Goal: Use online tool/utility: Utilize a website feature to perform a specific function

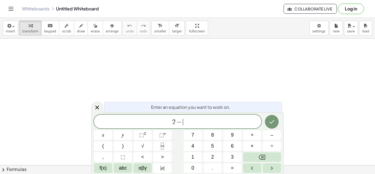
scroll to position [1, 0]
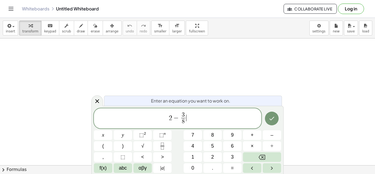
click at [193, 117] on span "2 − 3 8 ​ ​" at bounding box center [177, 118] width 167 height 15
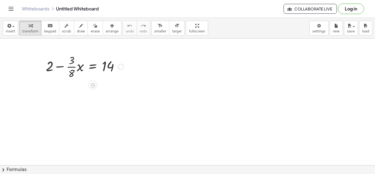
click at [53, 69] on div at bounding box center [84, 65] width 83 height 27
click at [50, 66] on div at bounding box center [84, 65] width 83 height 27
click at [60, 67] on div at bounding box center [84, 65] width 83 height 27
click at [108, 66] on div at bounding box center [84, 65] width 83 height 27
drag, startPoint x: 50, startPoint y: 66, endPoint x: 116, endPoint y: 65, distance: 65.9
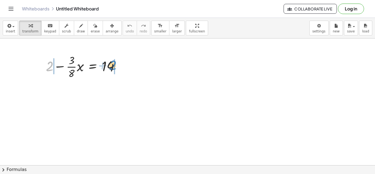
click at [116, 65] on div at bounding box center [84, 65] width 83 height 27
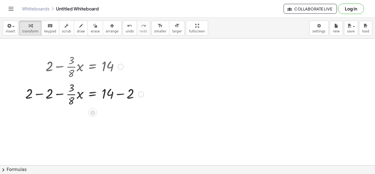
click at [92, 96] on div at bounding box center [85, 93] width 124 height 27
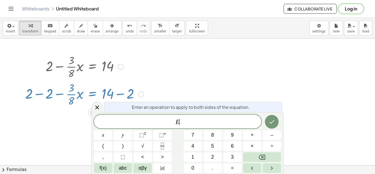
scroll to position [1, 0]
click at [92, 94] on div at bounding box center [85, 93] width 124 height 27
click at [139, 83] on div at bounding box center [85, 93] width 124 height 27
click at [98, 107] on icon at bounding box center [97, 107] width 7 height 7
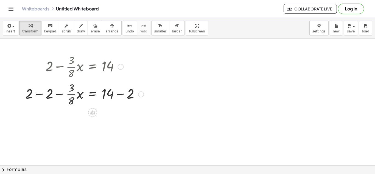
click at [41, 94] on div at bounding box center [85, 93] width 124 height 27
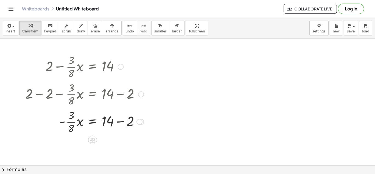
click at [120, 123] on div at bounding box center [85, 120] width 124 height 27
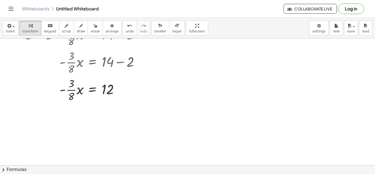
scroll to position [57, 0]
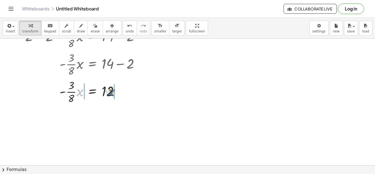
drag, startPoint x: 81, startPoint y: 92, endPoint x: 112, endPoint y: 92, distance: 31.0
click at [112, 92] on div at bounding box center [85, 90] width 124 height 27
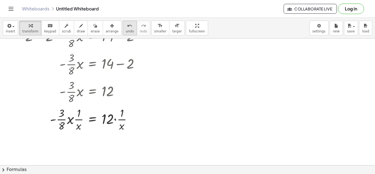
click at [127, 26] on icon "undo" at bounding box center [129, 26] width 5 height 7
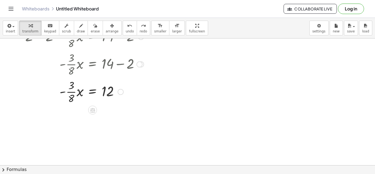
click at [72, 94] on div at bounding box center [82, 90] width 101 height 27
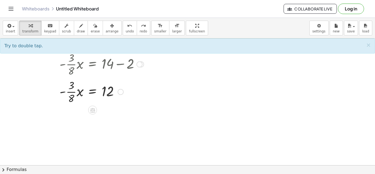
click at [69, 92] on div at bounding box center [82, 90] width 101 height 27
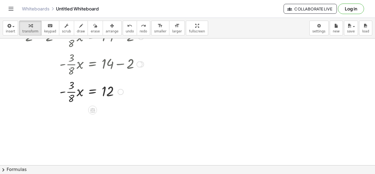
click at [69, 92] on div at bounding box center [82, 90] width 101 height 27
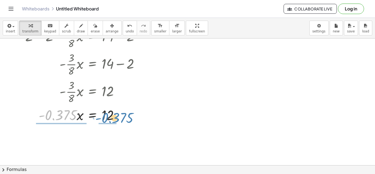
drag, startPoint x: 68, startPoint y: 115, endPoint x: 124, endPoint y: 117, distance: 55.5
click at [124, 117] on div at bounding box center [85, 114] width 124 height 19
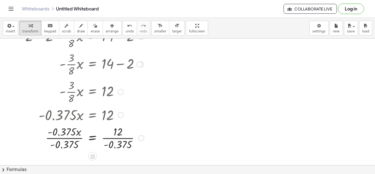
click at [124, 139] on div at bounding box center [85, 137] width 124 height 27
click at [67, 140] on div at bounding box center [85, 137] width 124 height 27
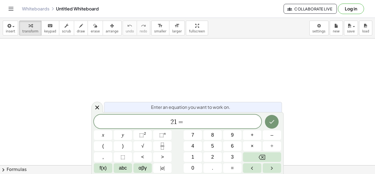
scroll to position [1, 0]
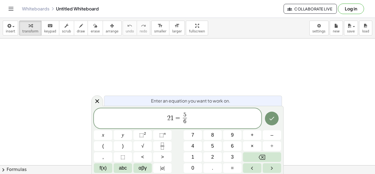
click at [195, 120] on span "2 1 = 5 6 ​ ​" at bounding box center [177, 118] width 167 height 15
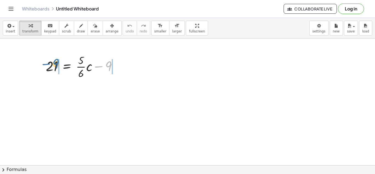
drag, startPoint x: 105, startPoint y: 67, endPoint x: 53, endPoint y: 65, distance: 51.6
click at [53, 65] on div at bounding box center [83, 65] width 81 height 27
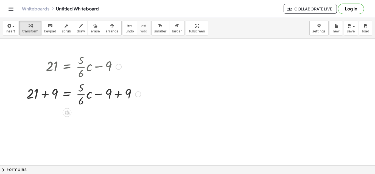
click at [48, 94] on div at bounding box center [84, 93] width 120 height 27
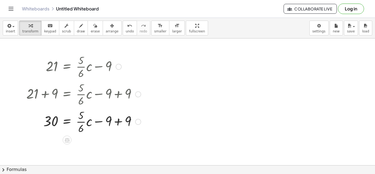
click at [119, 120] on div at bounding box center [84, 120] width 120 height 27
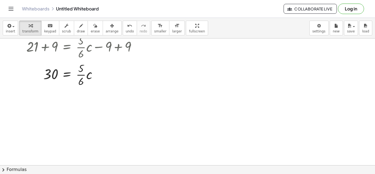
scroll to position [46, 0]
drag, startPoint x: 81, startPoint y: 74, endPoint x: 76, endPoint y: 70, distance: 6.6
click at [76, 70] on div at bounding box center [84, 74] width 120 height 27
click at [80, 75] on div at bounding box center [84, 74] width 120 height 27
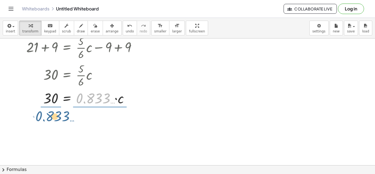
drag, startPoint x: 101, startPoint y: 96, endPoint x: 60, endPoint y: 113, distance: 44.2
click at [60, 113] on div "21 = + · · 5 · 6 · c − 9 + 21 + 9 = + · · 5 · 6 · c − 9 + 9 30 = + · · 5 · 6 · …" at bounding box center [187, 136] width 375 height 289
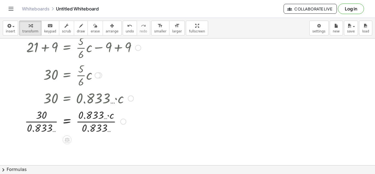
click at [103, 123] on div at bounding box center [83, 120] width 122 height 27
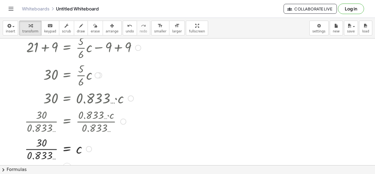
click at [50, 150] on div at bounding box center [83, 148] width 122 height 27
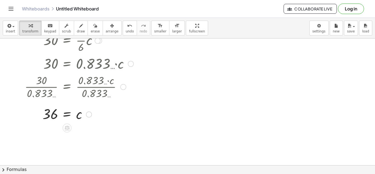
scroll to position [81, 0]
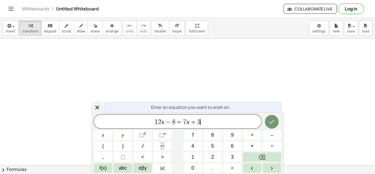
scroll to position [3, 0]
click at [273, 117] on button "Done" at bounding box center [272, 122] width 14 height 14
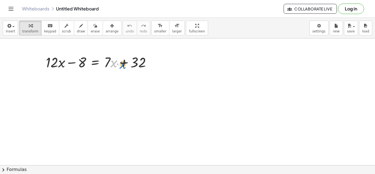
drag, startPoint x: 115, startPoint y: 63, endPoint x: 118, endPoint y: 64, distance: 3.1
click at [118, 64] on div at bounding box center [100, 61] width 115 height 19
click at [110, 58] on div at bounding box center [100, 61] width 115 height 19
drag, startPoint x: 135, startPoint y: 59, endPoint x: 81, endPoint y: 63, distance: 54.2
click at [81, 63] on div at bounding box center [100, 61] width 115 height 19
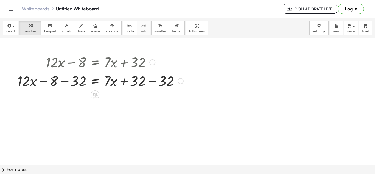
click at [67, 82] on div at bounding box center [100, 80] width 171 height 19
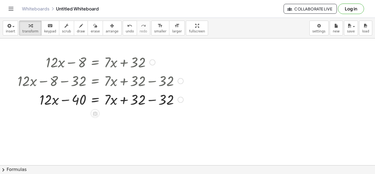
click at [150, 99] on div at bounding box center [100, 99] width 171 height 19
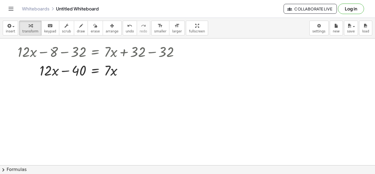
scroll to position [28, 0]
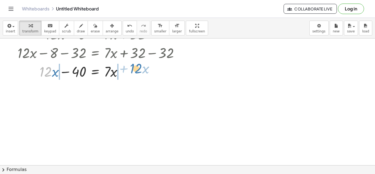
drag, startPoint x: 49, startPoint y: 72, endPoint x: 139, endPoint y: 69, distance: 90.6
click at [139, 69] on div at bounding box center [100, 71] width 171 height 19
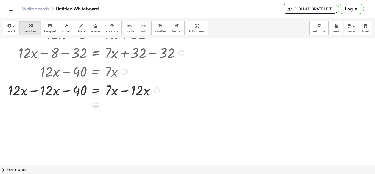
click at [35, 92] on div at bounding box center [95, 89] width 181 height 19
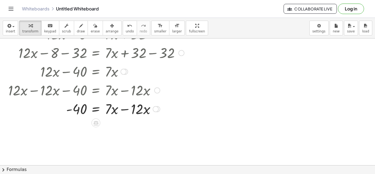
click at [123, 110] on div at bounding box center [95, 108] width 181 height 19
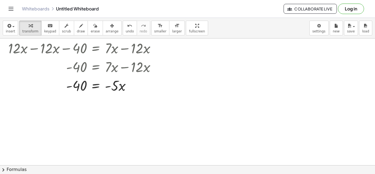
scroll to position [71, 0]
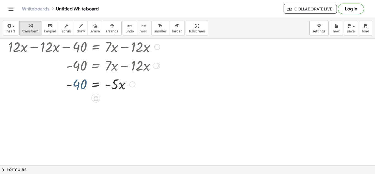
click at [82, 85] on div at bounding box center [95, 83] width 181 height 19
drag, startPoint x: 118, startPoint y: 85, endPoint x: 83, endPoint y: 91, distance: 34.9
click at [83, 91] on div at bounding box center [95, 83] width 181 height 19
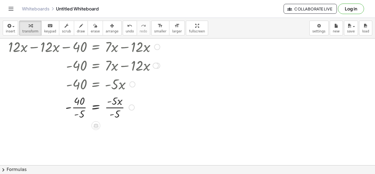
click at [112, 109] on div at bounding box center [95, 106] width 181 height 27
click at [78, 135] on div at bounding box center [95, 134] width 181 height 27
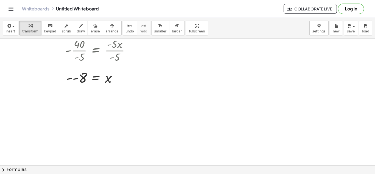
scroll to position [128, 0]
click at [73, 79] on div at bounding box center [95, 77] width 181 height 18
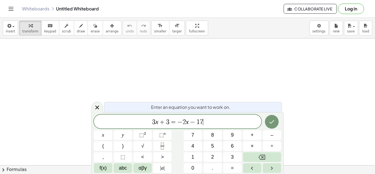
scroll to position [3, 0]
click at [267, 122] on button "Done" at bounding box center [272, 122] width 14 height 14
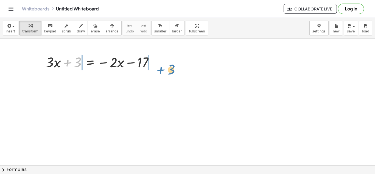
drag, startPoint x: 71, startPoint y: 63, endPoint x: 162, endPoint y: 70, distance: 91.1
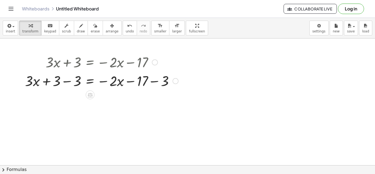
click at [66, 84] on div at bounding box center [101, 80] width 159 height 19
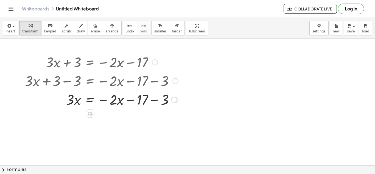
click at [155, 100] on div at bounding box center [101, 99] width 159 height 19
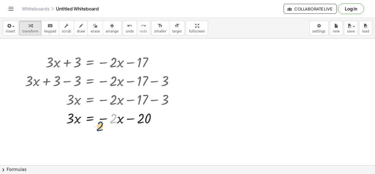
drag, startPoint x: 114, startPoint y: 120, endPoint x: 96, endPoint y: 128, distance: 19.8
drag, startPoint x: 104, startPoint y: 120, endPoint x: 101, endPoint y: 127, distance: 8.0
click at [101, 127] on div "+ · 3 · x + 3 = − · 2 · x − 17 + · 3 · x + 3 − 3 = − · 2 · x − 17 − 3 + · 3 · x…" at bounding box center [100, 89] width 166 height 77
drag, startPoint x: 102, startPoint y: 119, endPoint x: 68, endPoint y: 121, distance: 34.1
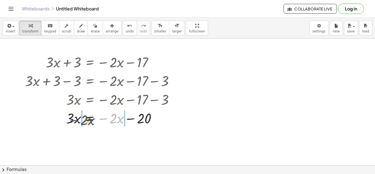
click at [68, 121] on div at bounding box center [101, 117] width 159 height 19
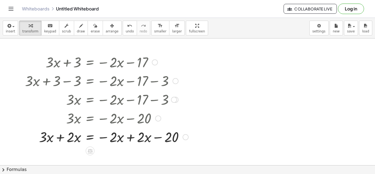
click at [131, 142] on div at bounding box center [106, 136] width 169 height 19
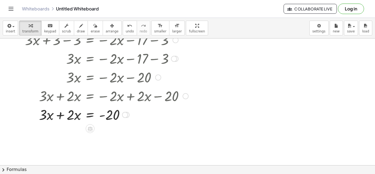
click at [62, 116] on div at bounding box center [106, 114] width 169 height 19
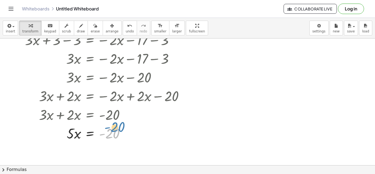
drag, startPoint x: 113, startPoint y: 136, endPoint x: 125, endPoint y: 132, distance: 13.2
click at [125, 132] on div at bounding box center [106, 133] width 169 height 19
drag, startPoint x: 75, startPoint y: 136, endPoint x: 118, endPoint y: 144, distance: 43.2
click at [114, 134] on div at bounding box center [106, 132] width 169 height 27
click at [79, 136] on div at bounding box center [106, 132] width 169 height 27
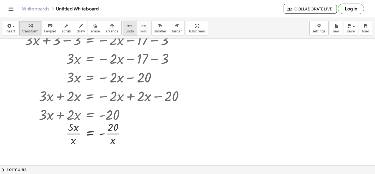
click at [126, 29] on span "undo" at bounding box center [130, 31] width 8 height 4
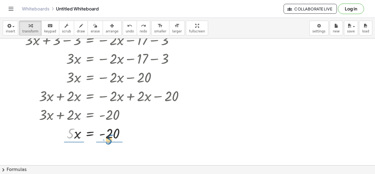
drag, startPoint x: 71, startPoint y: 133, endPoint x: 109, endPoint y: 139, distance: 39.2
click at [109, 139] on div at bounding box center [106, 133] width 167 height 19
click at [74, 133] on div at bounding box center [106, 132] width 169 height 27
click at [114, 133] on div at bounding box center [106, 132] width 169 height 27
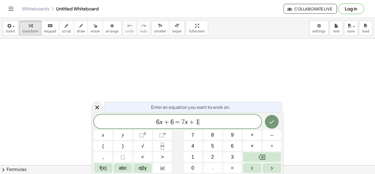
scroll to position [3, 0]
click at [273, 122] on icon "Done" at bounding box center [271, 121] width 7 height 7
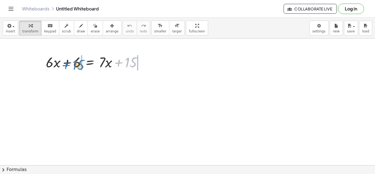
drag, startPoint x: 128, startPoint y: 63, endPoint x: 76, endPoint y: 65, distance: 52.2
click at [76, 65] on div at bounding box center [96, 61] width 106 height 19
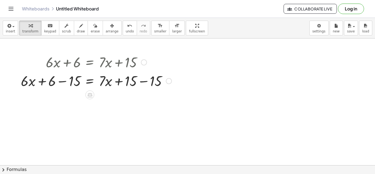
click at [62, 81] on div at bounding box center [96, 80] width 156 height 19
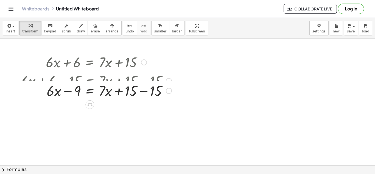
click at [140, 81] on div at bounding box center [96, 80] width 156 height 19
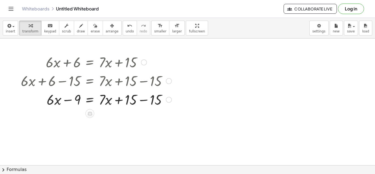
click at [141, 101] on div at bounding box center [96, 99] width 156 height 19
drag, startPoint x: 51, startPoint y: 102, endPoint x: 124, endPoint y: 102, distance: 72.2
click at [124, 102] on div at bounding box center [96, 99] width 156 height 19
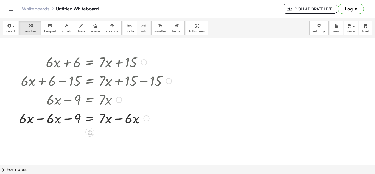
click at [43, 119] on div at bounding box center [95, 117] width 158 height 19
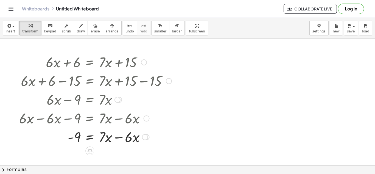
click at [118, 138] on div at bounding box center [95, 136] width 158 height 19
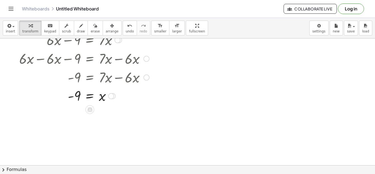
scroll to position [60, 0]
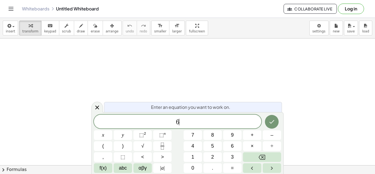
scroll to position [1, 0]
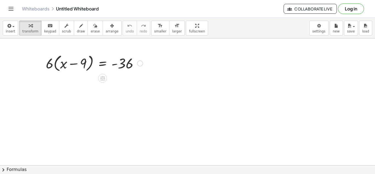
click at [56, 62] on div at bounding box center [94, 62] width 102 height 21
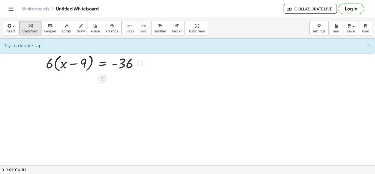
click at [55, 63] on div at bounding box center [94, 62] width 102 height 21
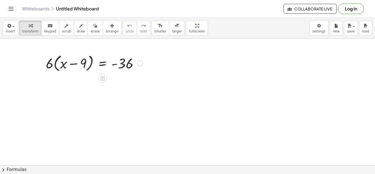
click at [55, 63] on div at bounding box center [94, 62] width 102 height 21
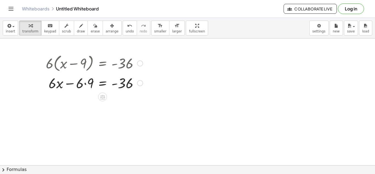
click at [57, 84] on div at bounding box center [94, 82] width 102 height 19
click at [85, 83] on div at bounding box center [94, 82] width 102 height 19
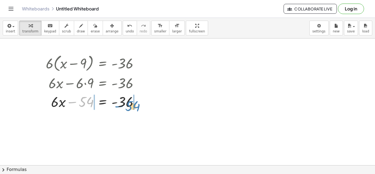
drag, startPoint x: 78, startPoint y: 100, endPoint x: 135, endPoint y: 103, distance: 56.4
click at [135, 103] on div at bounding box center [94, 101] width 102 height 19
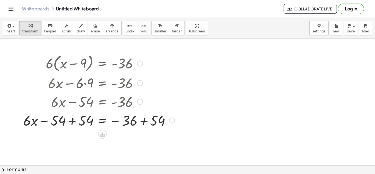
click at [72, 121] on div at bounding box center [99, 120] width 157 height 19
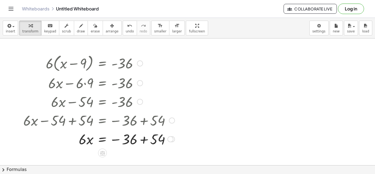
click at [145, 121] on div at bounding box center [99, 120] width 157 height 19
click at [144, 142] on div at bounding box center [99, 138] width 157 height 19
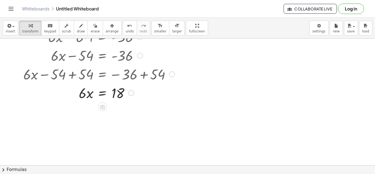
scroll to position [47, 0]
drag, startPoint x: 83, startPoint y: 94, endPoint x: 124, endPoint y: 100, distance: 41.4
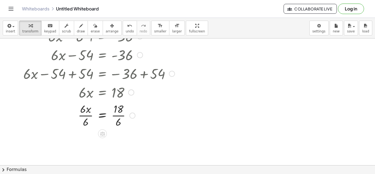
click at [88, 117] on div at bounding box center [99, 114] width 157 height 27
click at [122, 115] on div at bounding box center [99, 114] width 157 height 27
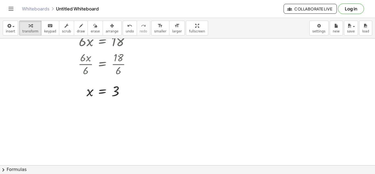
scroll to position [98, 0]
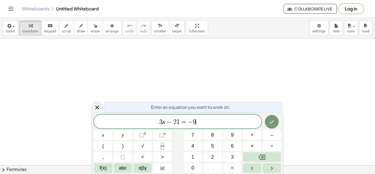
scroll to position [3, 0]
click at [269, 126] on button "Done" at bounding box center [272, 122] width 14 height 14
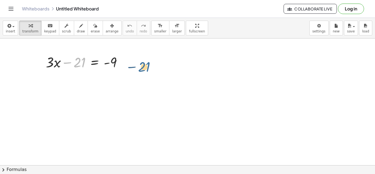
drag, startPoint x: 74, startPoint y: 63, endPoint x: 141, endPoint y: 62, distance: 66.4
drag, startPoint x: 77, startPoint y: 65, endPoint x: 127, endPoint y: 62, distance: 50.9
click at [127, 62] on div at bounding box center [86, 61] width 86 height 19
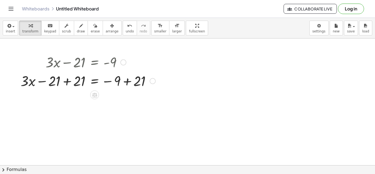
click at [69, 81] on div at bounding box center [88, 80] width 140 height 19
click at [128, 83] on div at bounding box center [100, 80] width 115 height 19
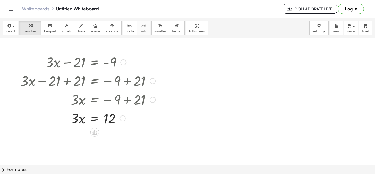
scroll to position [9, 0]
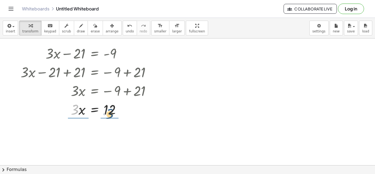
drag, startPoint x: 74, startPoint y: 112, endPoint x: 110, endPoint y: 116, distance: 36.5
click at [110, 116] on div at bounding box center [88, 109] width 140 height 19
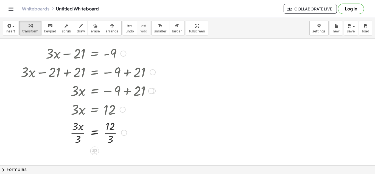
click at [77, 133] on div at bounding box center [88, 131] width 140 height 27
click at [110, 135] on div at bounding box center [88, 131] width 140 height 27
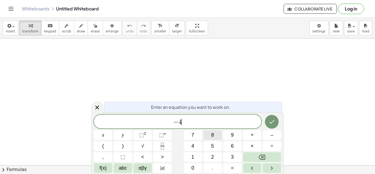
scroll to position [1, 0]
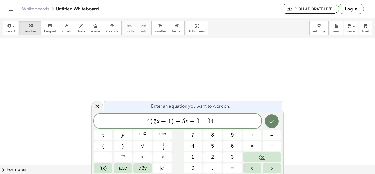
click at [274, 116] on button "Done" at bounding box center [272, 121] width 14 height 14
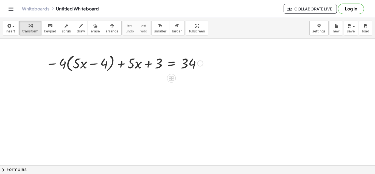
click at [68, 66] on div at bounding box center [124, 62] width 163 height 21
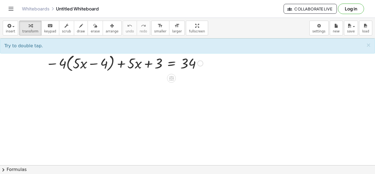
click at [69, 66] on div at bounding box center [124, 62] width 163 height 21
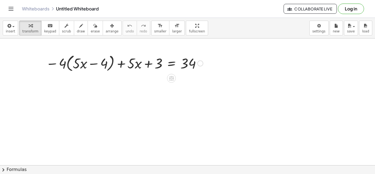
click at [69, 66] on div at bounding box center [124, 62] width 163 height 21
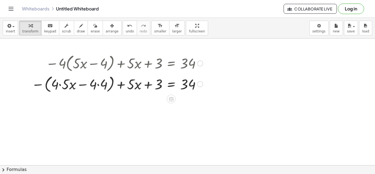
click at [61, 86] on div at bounding box center [117, 83] width 177 height 21
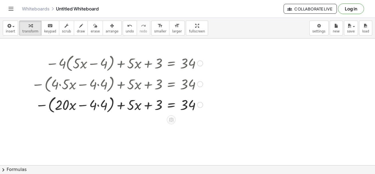
click at [96, 105] on div at bounding box center [117, 104] width 177 height 21
click at [98, 106] on div at bounding box center [117, 104] width 177 height 21
click at [56, 107] on div at bounding box center [117, 104] width 177 height 21
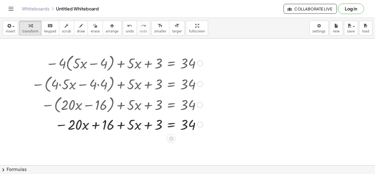
click at [148, 124] on div at bounding box center [117, 124] width 177 height 19
drag, startPoint x: 153, startPoint y: 127, endPoint x: 119, endPoint y: 127, distance: 34.0
click at [119, 127] on div at bounding box center [117, 124] width 177 height 19
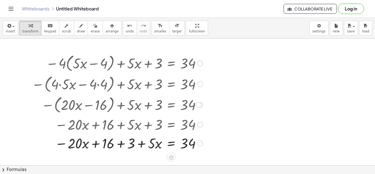
click at [121, 142] on div at bounding box center [117, 142] width 177 height 19
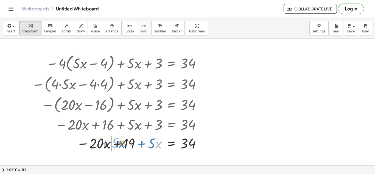
drag, startPoint x: 156, startPoint y: 146, endPoint x: 120, endPoint y: 145, distance: 36.5
click at [120, 145] on div at bounding box center [117, 142] width 177 height 19
click at [116, 145] on div at bounding box center [117, 142] width 177 height 19
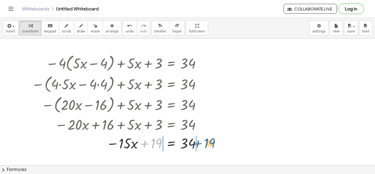
drag, startPoint x: 146, startPoint y: 143, endPoint x: 199, endPoint y: 142, distance: 53.3
click at [199, 142] on div at bounding box center [117, 142] width 177 height 19
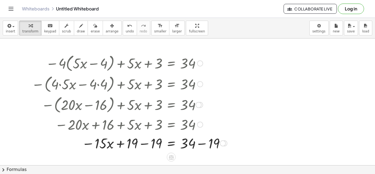
click at [143, 145] on div at bounding box center [129, 142] width 201 height 19
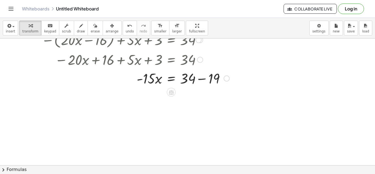
scroll to position [66, 0]
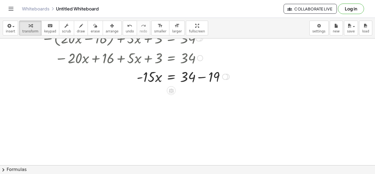
click at [205, 80] on div at bounding box center [130, 76] width 203 height 19
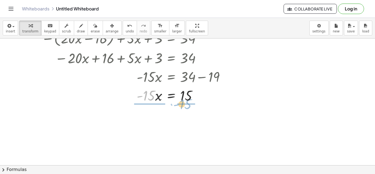
drag, startPoint x: 145, startPoint y: 97, endPoint x: 193, endPoint y: 107, distance: 48.8
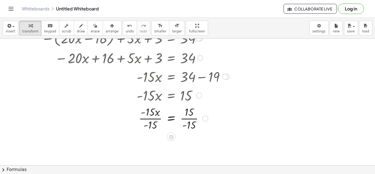
click at [154, 120] on div at bounding box center [130, 117] width 203 height 27
click at [192, 147] on div at bounding box center [130, 145] width 203 height 27
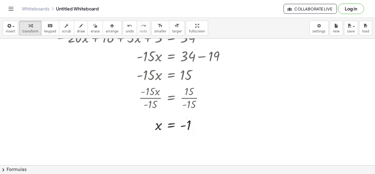
scroll to position [89, 0]
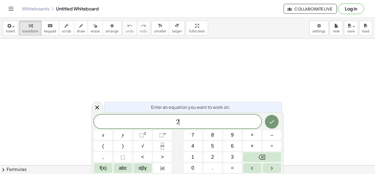
scroll to position [1, 0]
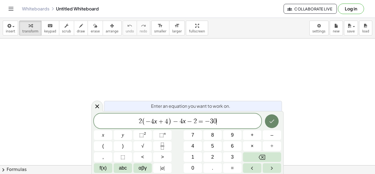
click at [272, 124] on icon "Done" at bounding box center [271, 121] width 7 height 7
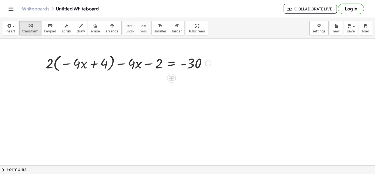
click at [56, 62] on div at bounding box center [128, 62] width 170 height 21
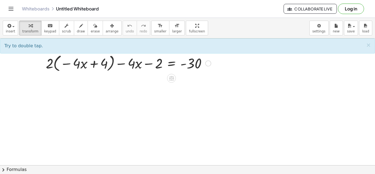
click at [56, 63] on div at bounding box center [128, 62] width 170 height 21
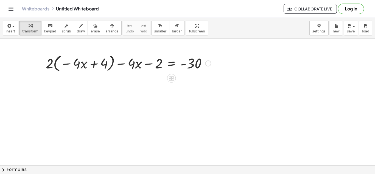
click at [56, 63] on div at bounding box center [128, 62] width 170 height 21
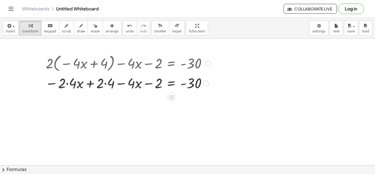
click at [68, 84] on div at bounding box center [128, 82] width 171 height 19
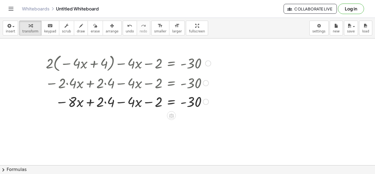
click at [105, 102] on div at bounding box center [128, 101] width 171 height 19
drag, startPoint x: 157, startPoint y: 101, endPoint x: 114, endPoint y: 102, distance: 42.3
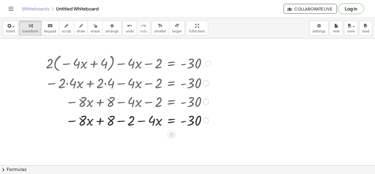
click at [120, 121] on div at bounding box center [128, 120] width 171 height 19
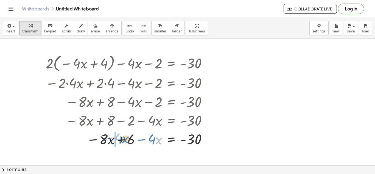
drag, startPoint x: 156, startPoint y: 142, endPoint x: 119, endPoint y: 141, distance: 37.1
click at [119, 141] on div at bounding box center [128, 138] width 171 height 19
click at [120, 140] on div at bounding box center [128, 138] width 171 height 19
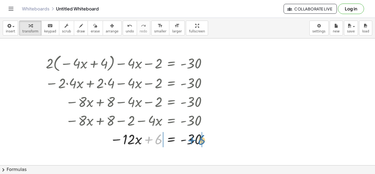
drag, startPoint x: 156, startPoint y: 141, endPoint x: 199, endPoint y: 142, distance: 43.7
click at [199, 142] on div at bounding box center [128, 138] width 171 height 19
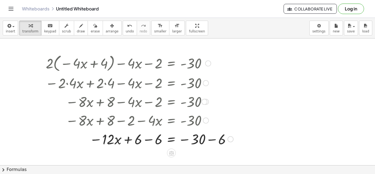
click at [149, 140] on div at bounding box center [140, 138] width 194 height 19
click at [214, 141] on div at bounding box center [141, 138] width 196 height 19
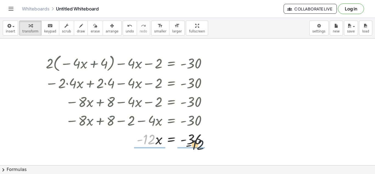
drag, startPoint x: 145, startPoint y: 141, endPoint x: 204, endPoint y: 148, distance: 59.2
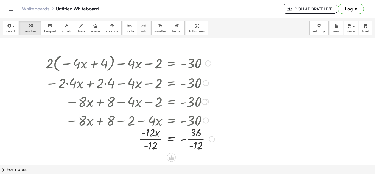
click at [146, 141] on div at bounding box center [130, 138] width 175 height 27
click at [146, 140] on div at bounding box center [130, 138] width 175 height 27
click at [196, 139] on div at bounding box center [130, 138] width 175 height 27
click at [188, 138] on div at bounding box center [128, 139] width 171 height 18
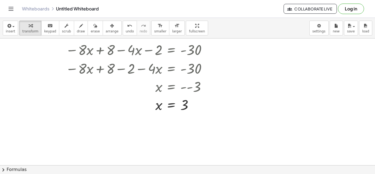
scroll to position [55, 0]
